Goal: Information Seeking & Learning: Learn about a topic

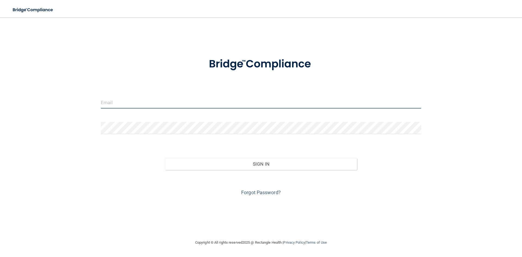
click at [119, 101] on input "email" at bounding box center [261, 102] width 320 height 12
type input "[PERSON_NAME][EMAIL_ADDRESS][DOMAIN_NAME]"
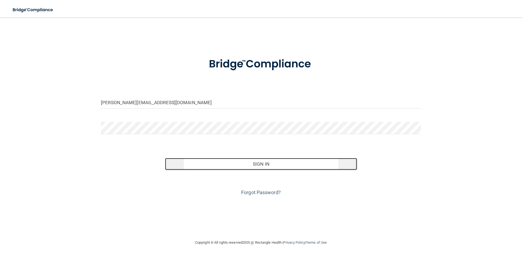
click at [257, 166] on button "Sign In" at bounding box center [261, 164] width 192 height 12
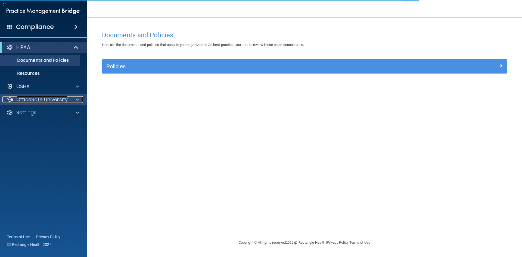
click at [41, 100] on p "OfficeSafe University" at bounding box center [41, 99] width 51 height 7
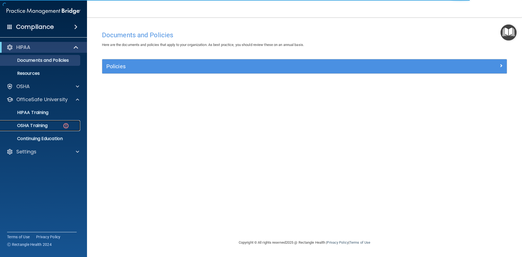
click at [53, 127] on div "OSHA Training" at bounding box center [41, 125] width 74 height 5
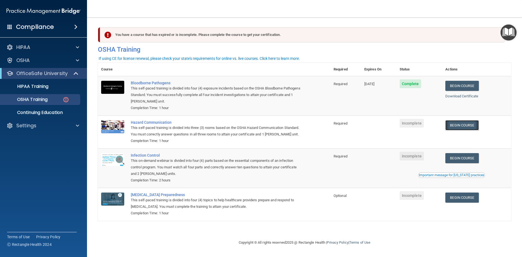
click at [460, 123] on link "Begin Course" at bounding box center [461, 125] width 33 height 10
click at [475, 200] on link "Begin Course" at bounding box center [461, 197] width 33 height 10
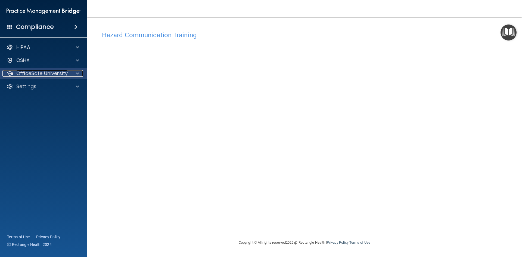
click at [42, 75] on p "OfficeSafe University" at bounding box center [41, 73] width 51 height 7
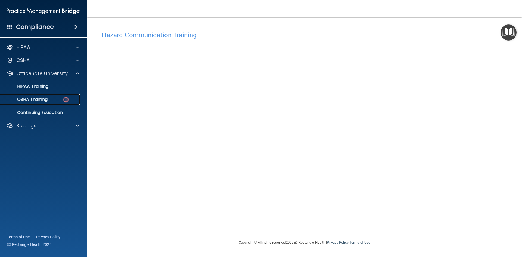
click at [46, 100] on p "OSHA Training" at bounding box center [26, 99] width 44 height 5
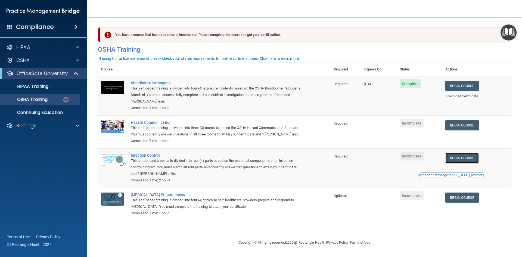
click at [460, 158] on link "Begin Course" at bounding box center [461, 158] width 33 height 10
